Goal: Task Accomplishment & Management: Manage account settings

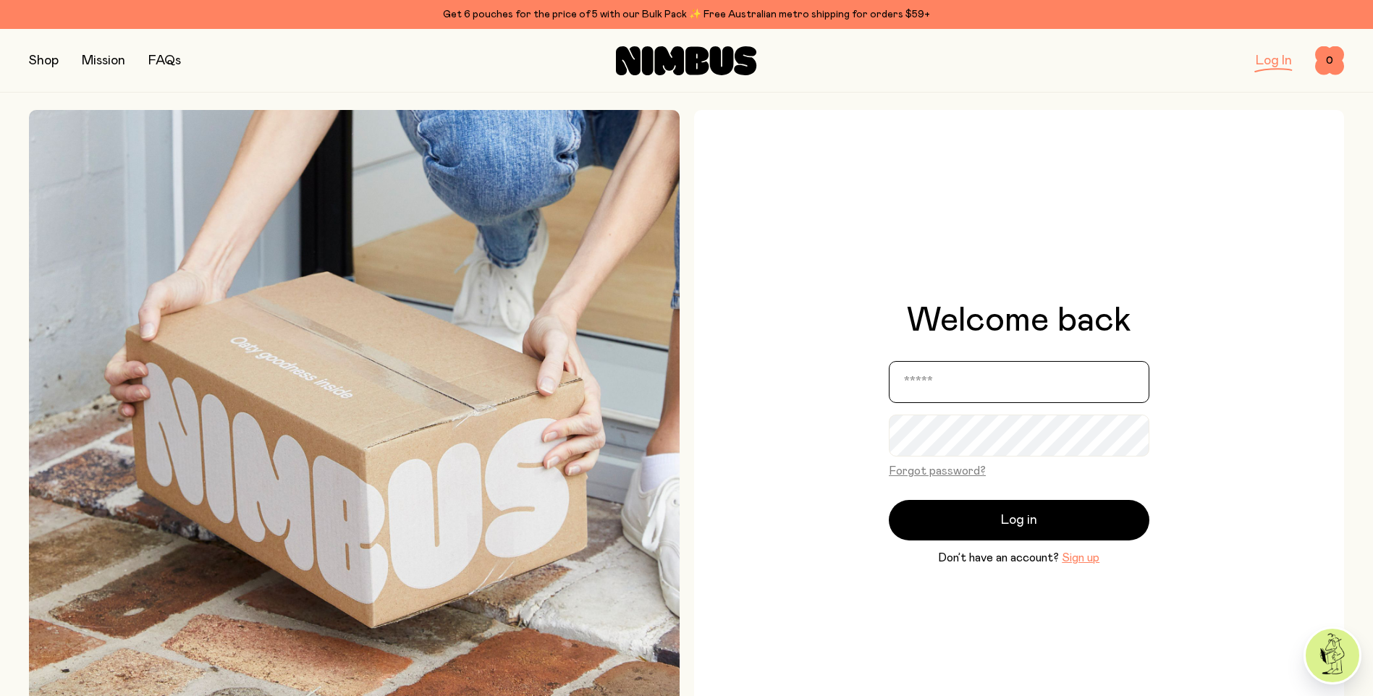
click at [933, 384] on input "email" at bounding box center [1019, 382] width 261 height 42
type input "**********"
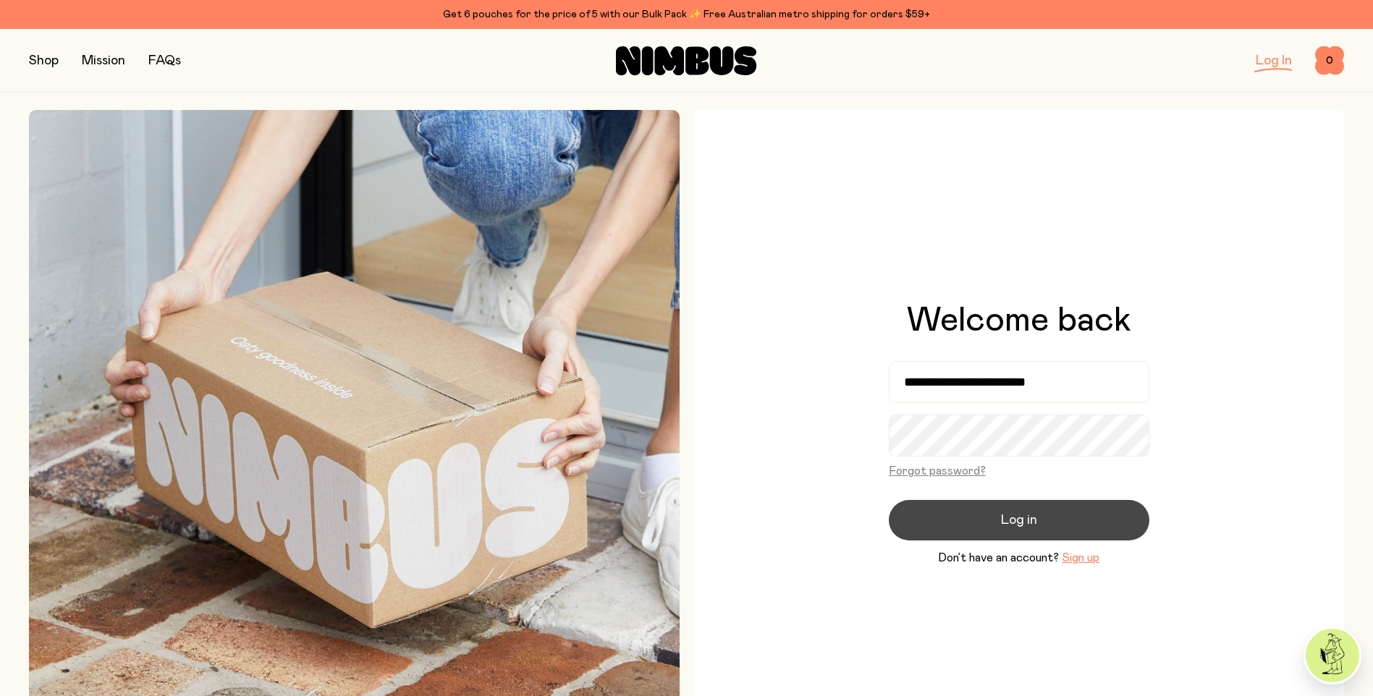
click at [956, 502] on button "Log in" at bounding box center [1019, 520] width 261 height 41
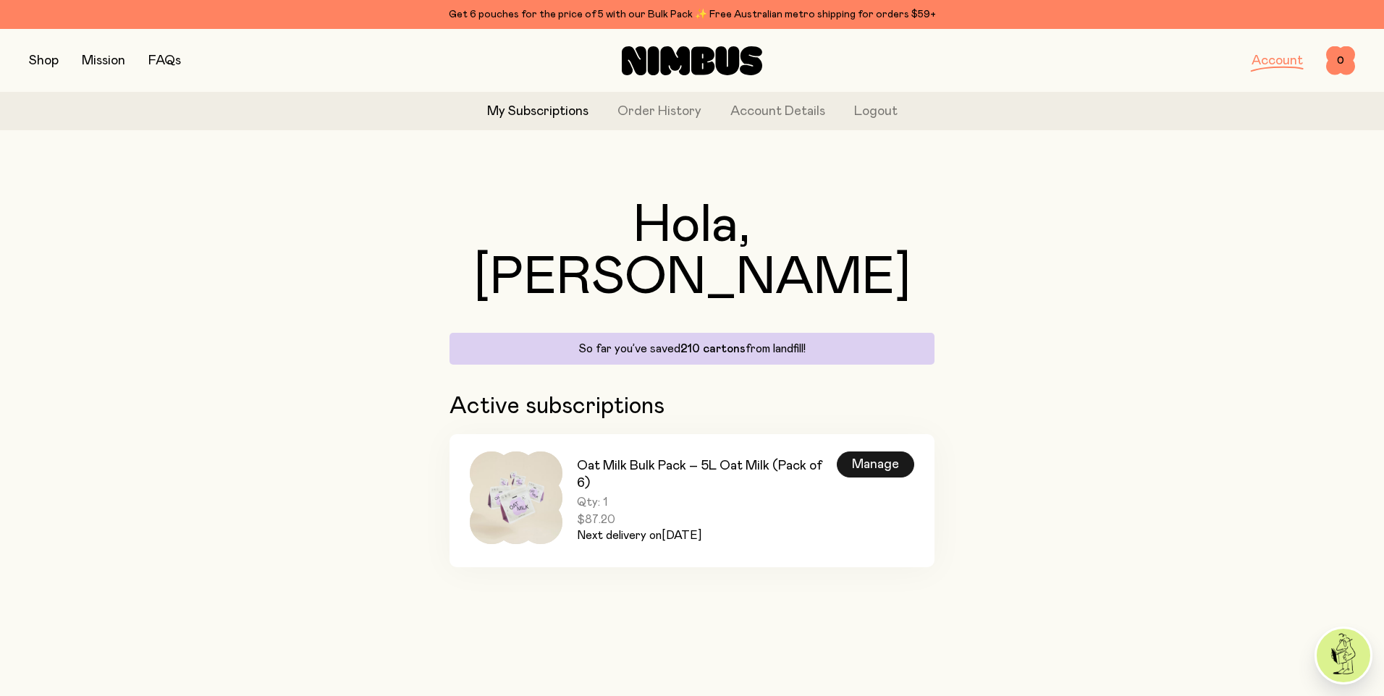
click at [886, 452] on div "Manage" at bounding box center [875, 465] width 77 height 26
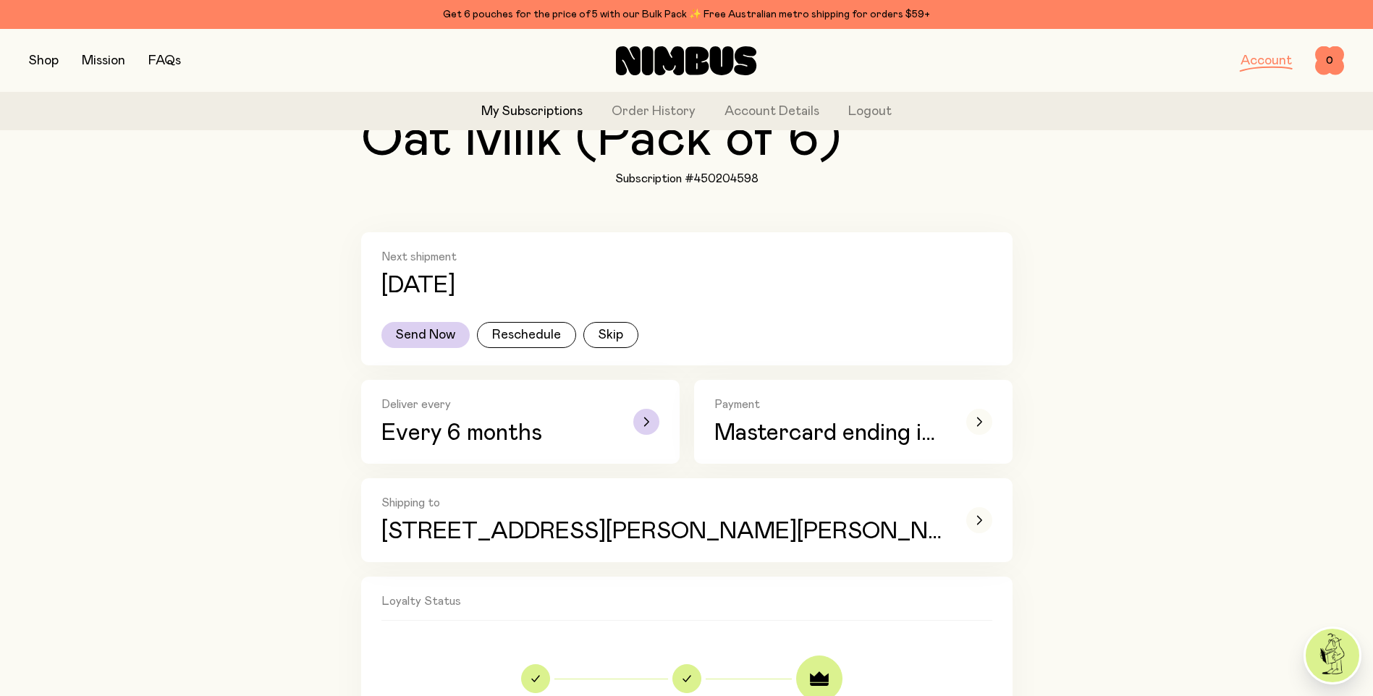
scroll to position [217, 0]
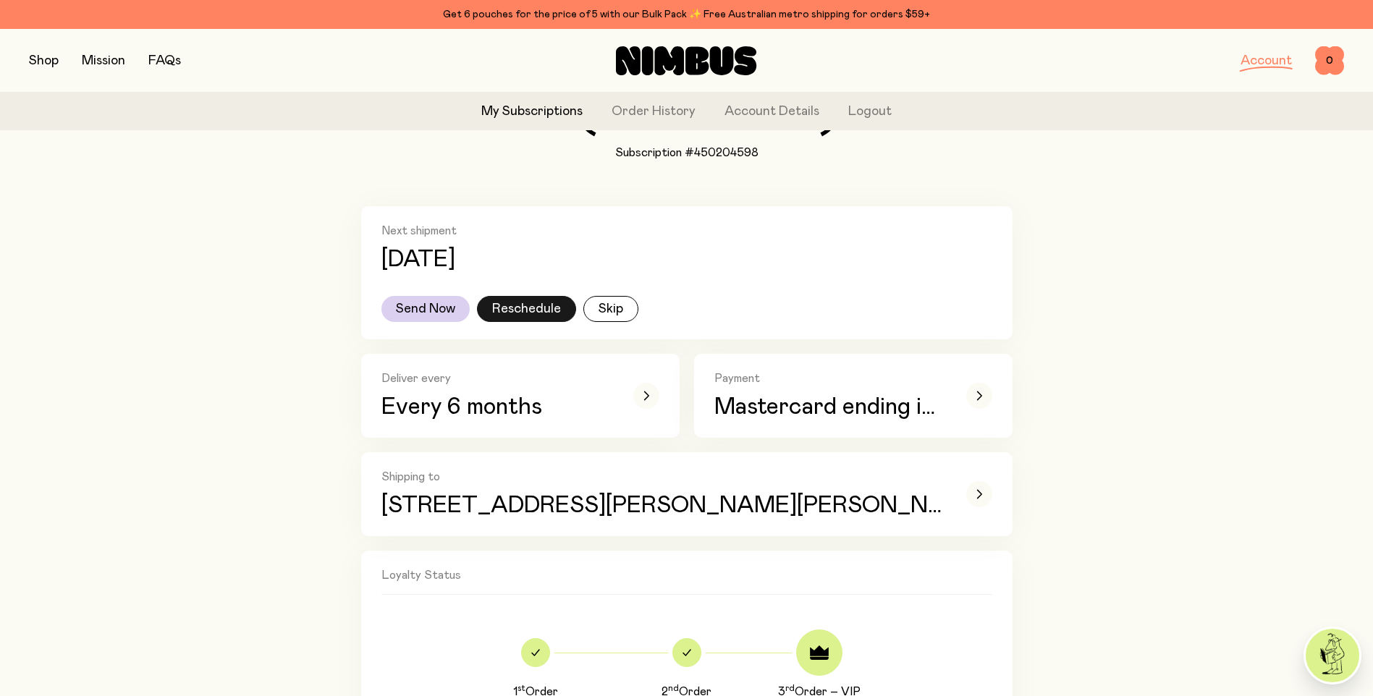
click at [542, 312] on button "Reschedule" at bounding box center [526, 309] width 99 height 26
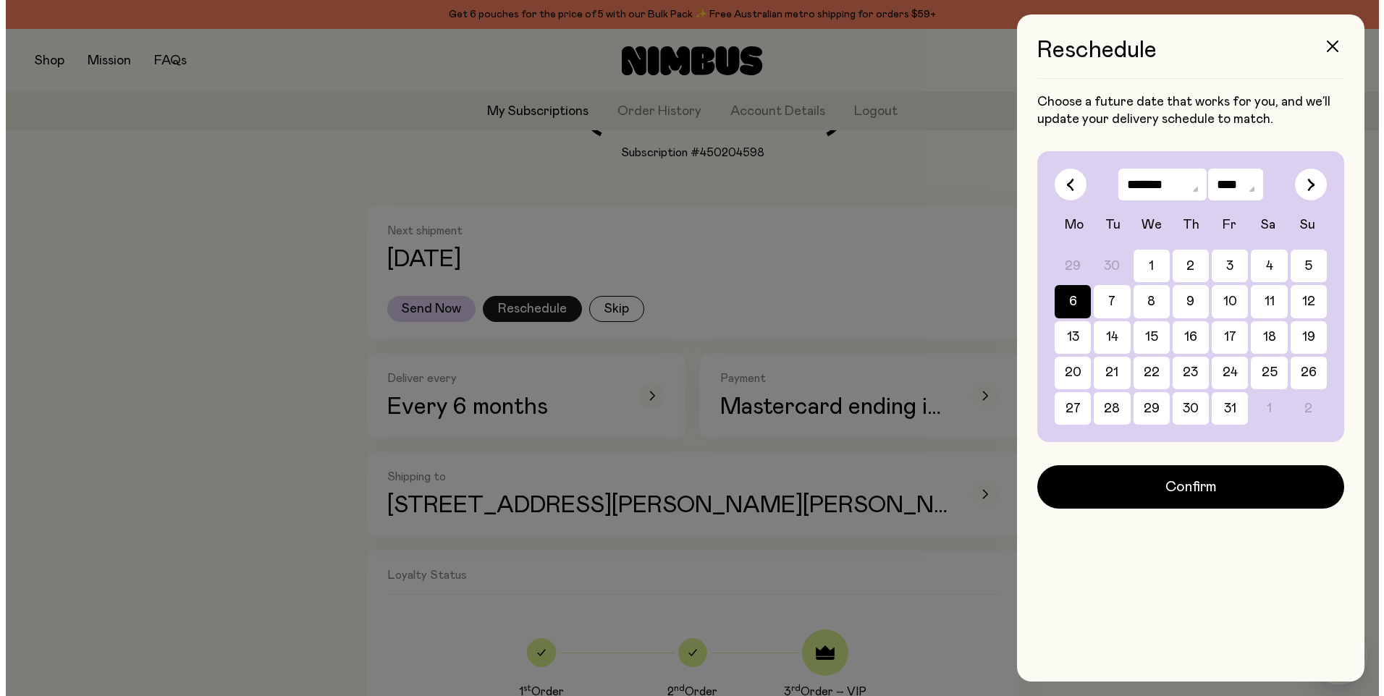
scroll to position [0, 0]
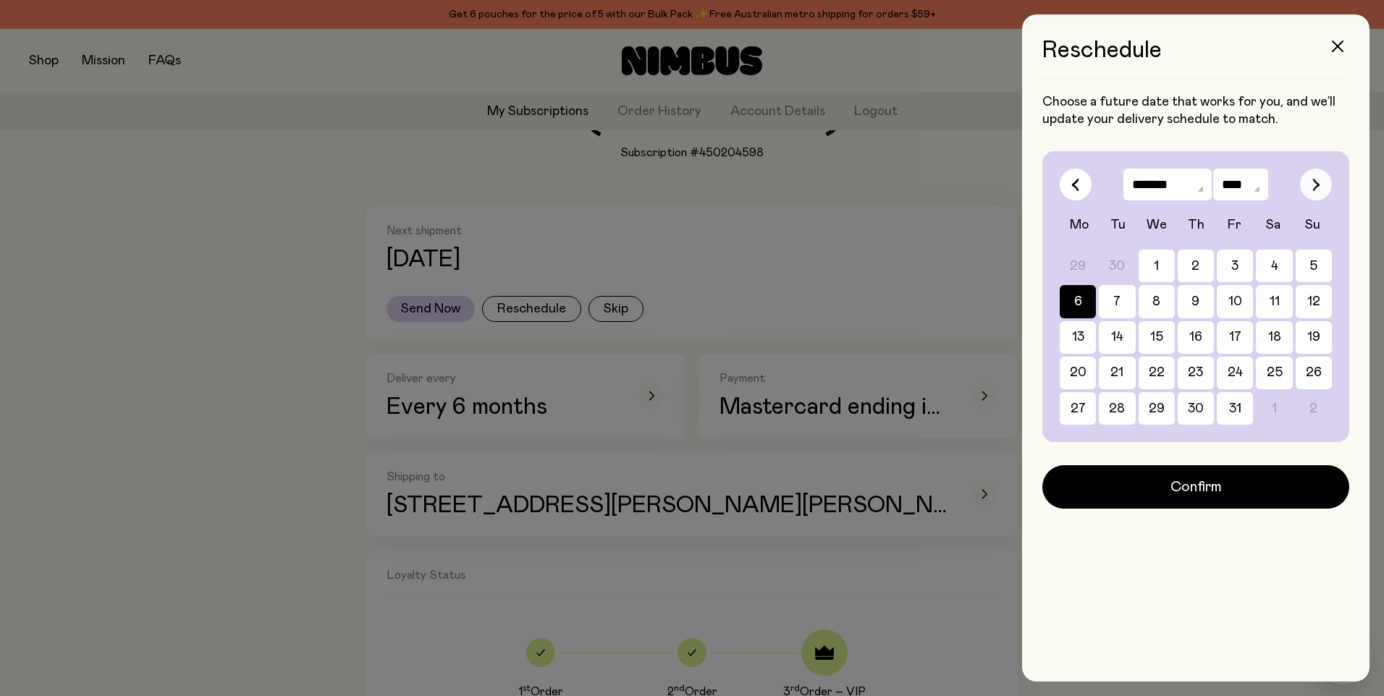
click at [1315, 187] on icon "button" at bounding box center [1317, 185] width 6 height 12
select select "**"
click at [1119, 308] on button "4" at bounding box center [1117, 301] width 36 height 33
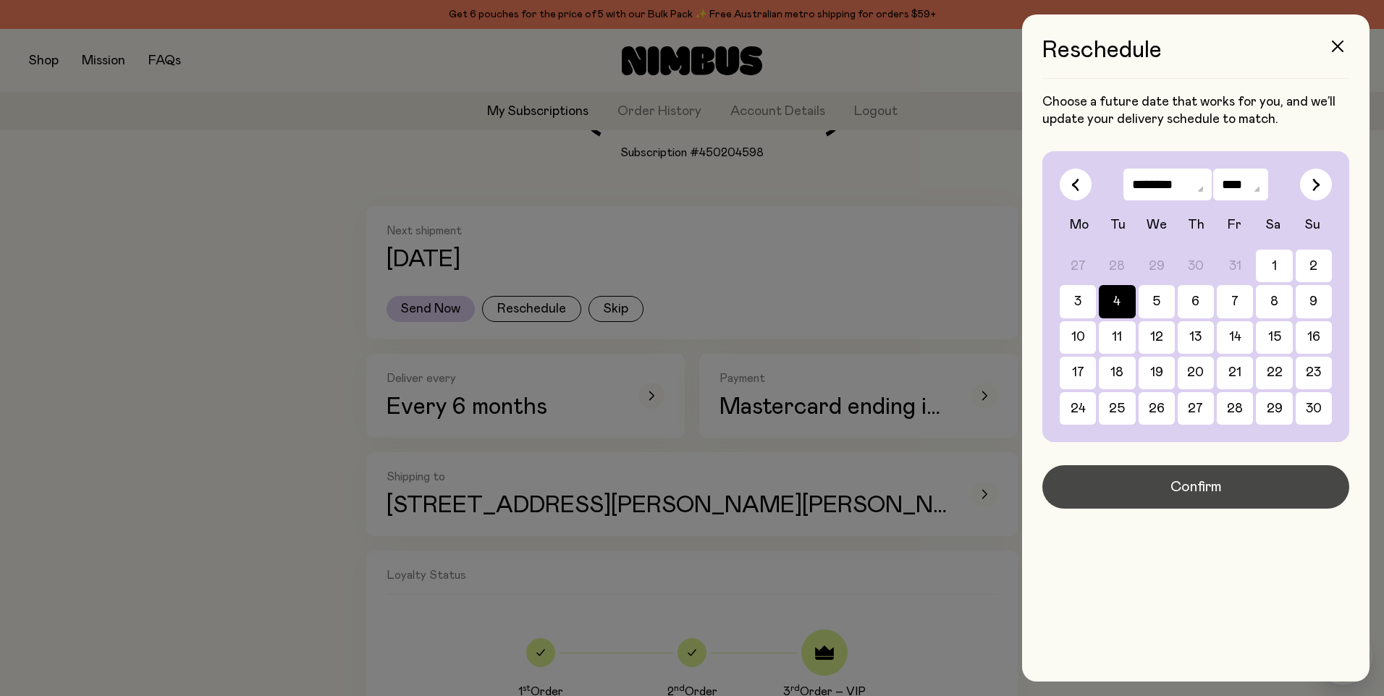
click at [1205, 490] on span "Confirm" at bounding box center [1196, 487] width 51 height 20
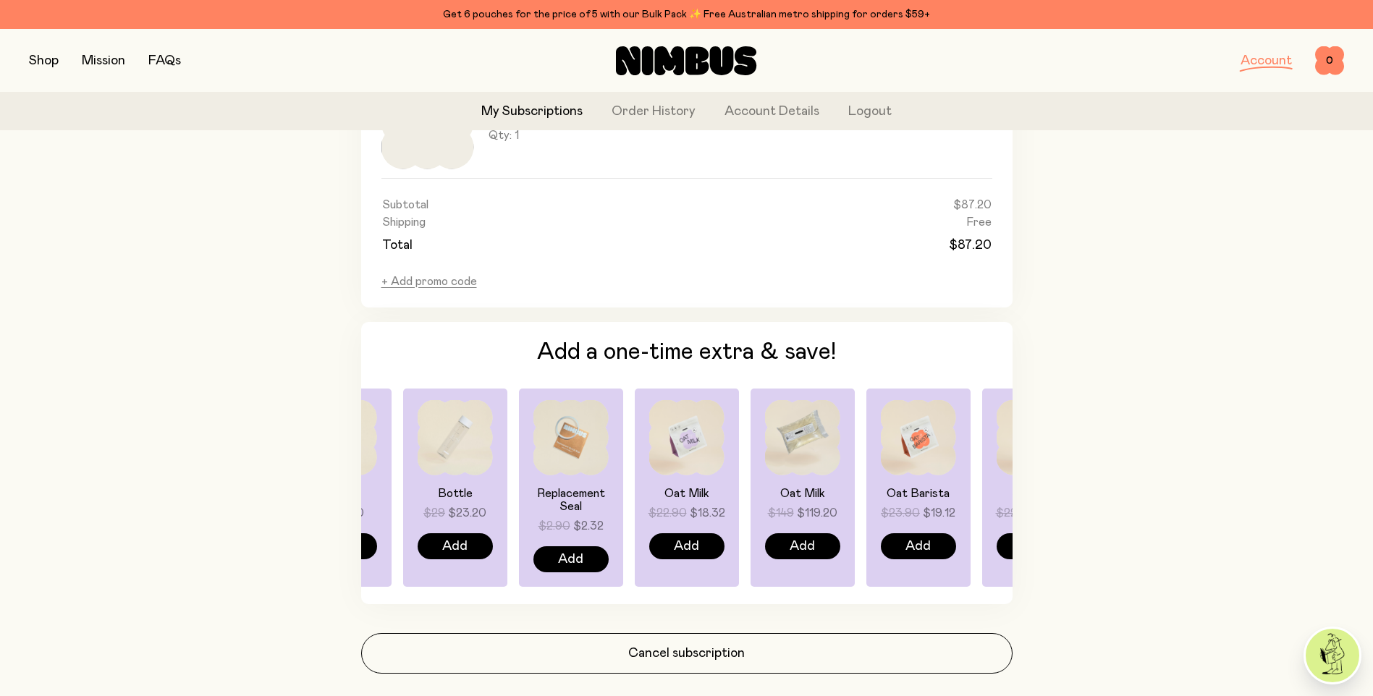
scroll to position [1003, 0]
